Goal: Task Accomplishment & Management: Manage account settings

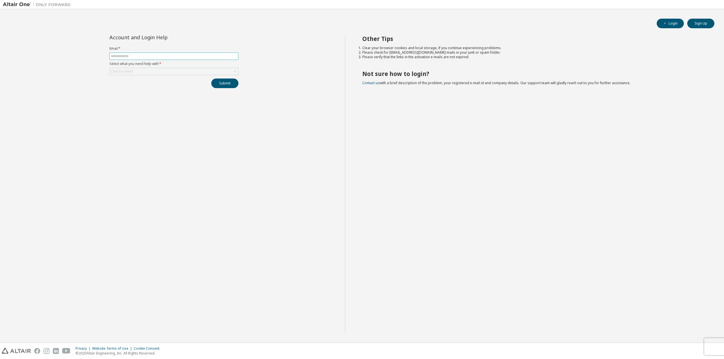
click at [173, 55] on input "text" at bounding box center [174, 56] width 126 height 5
type input "**********"
click at [226, 72] on div "Click to select" at bounding box center [174, 71] width 128 height 7
click at [217, 86] on li "I forgot my password" at bounding box center [173, 86] width 127 height 7
click at [231, 80] on button "Submit" at bounding box center [224, 84] width 27 height 10
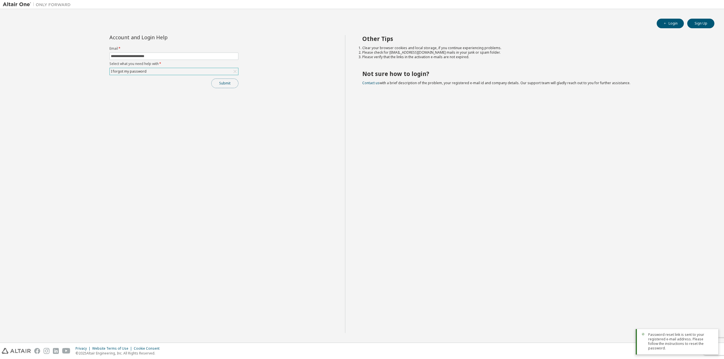
click at [226, 81] on button "Submit" at bounding box center [224, 84] width 27 height 10
click at [179, 68] on div "Click to select" at bounding box center [174, 71] width 128 height 7
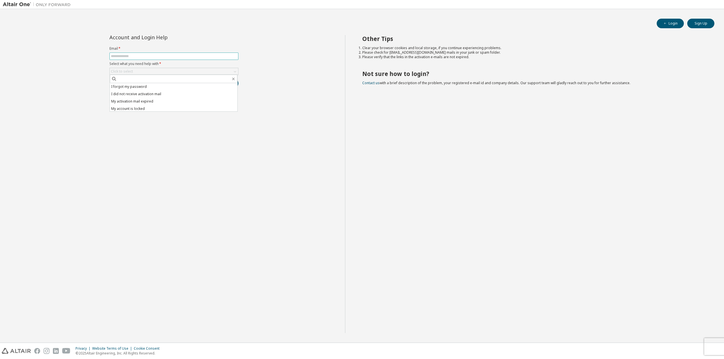
click at [183, 55] on input "text" at bounding box center [174, 56] width 126 height 5
type input "**********"
click at [180, 68] on div "Click to select" at bounding box center [174, 71] width 128 height 7
click at [174, 86] on li "I forgot my password" at bounding box center [173, 86] width 127 height 7
click at [233, 81] on button "Submit" at bounding box center [224, 84] width 27 height 10
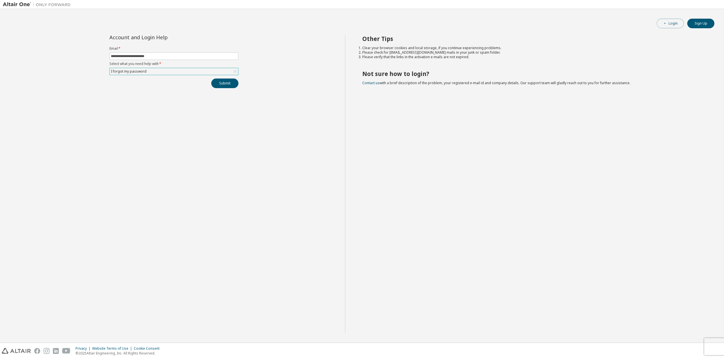
click at [680, 20] on button "Login" at bounding box center [669, 24] width 27 height 10
